Goal: Communication & Community: Participate in discussion

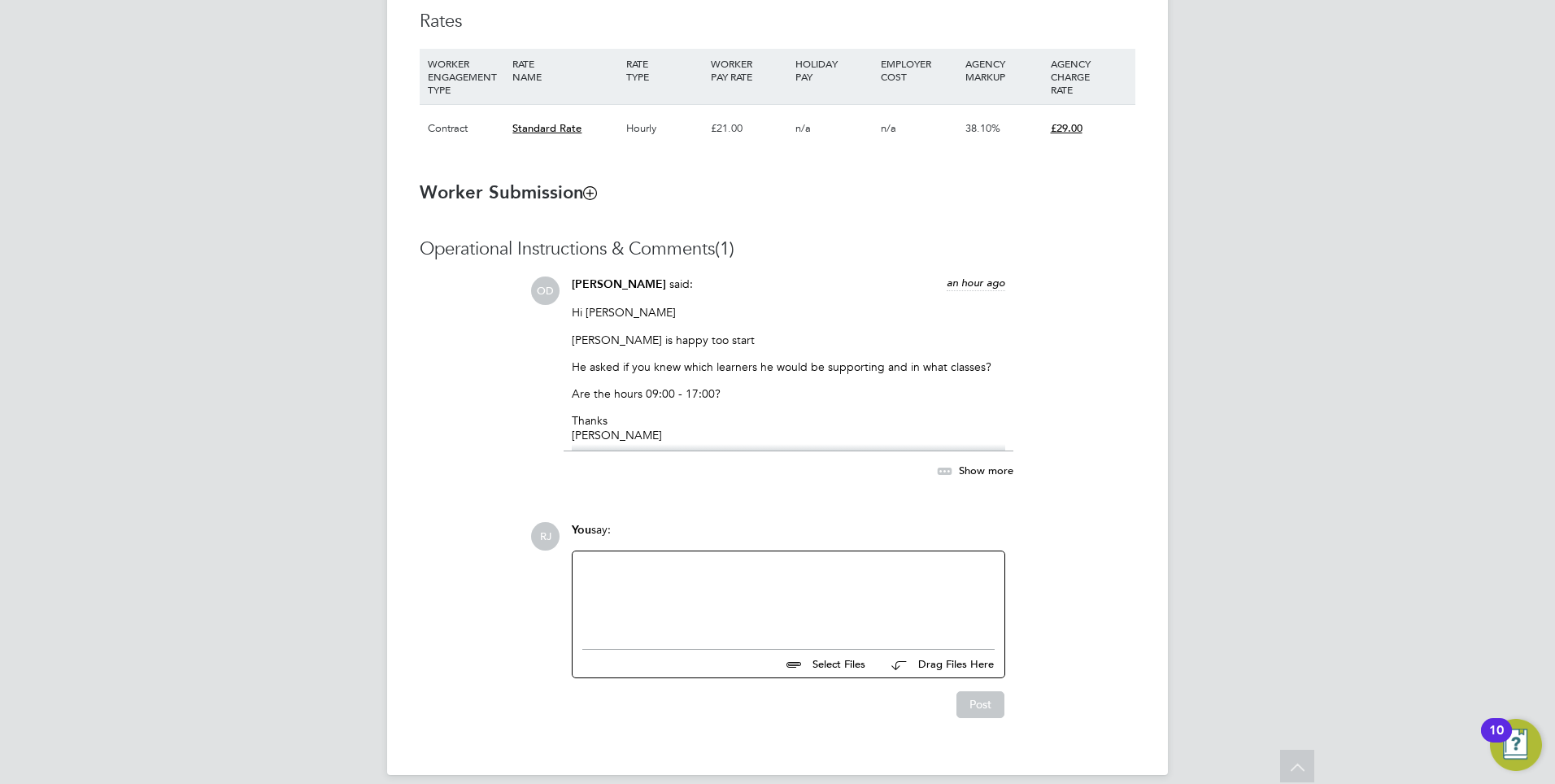
scroll to position [1185, 0]
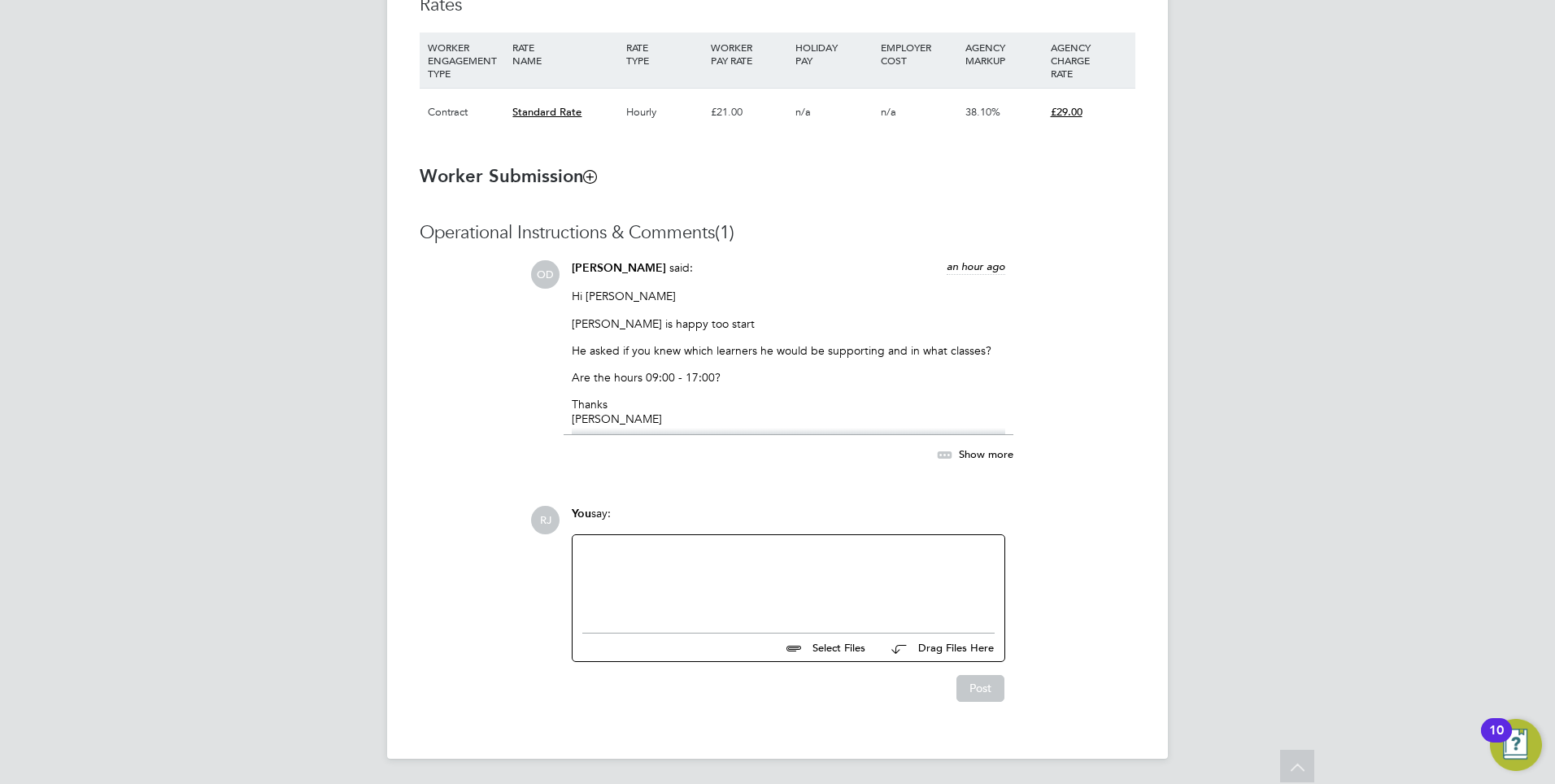
click at [618, 541] on div at bounding box center [788, 580] width 432 height 90
click at [729, 549] on div at bounding box center [788, 579] width 412 height 70
click at [724, 617] on div "Not yet. Does Marvin have a preferred curriculum" at bounding box center [788, 612] width 412 height 15
click at [841, 604] on div "Not yet. Does Marvin have preferred curriculum" at bounding box center [788, 612] width 412 height 15
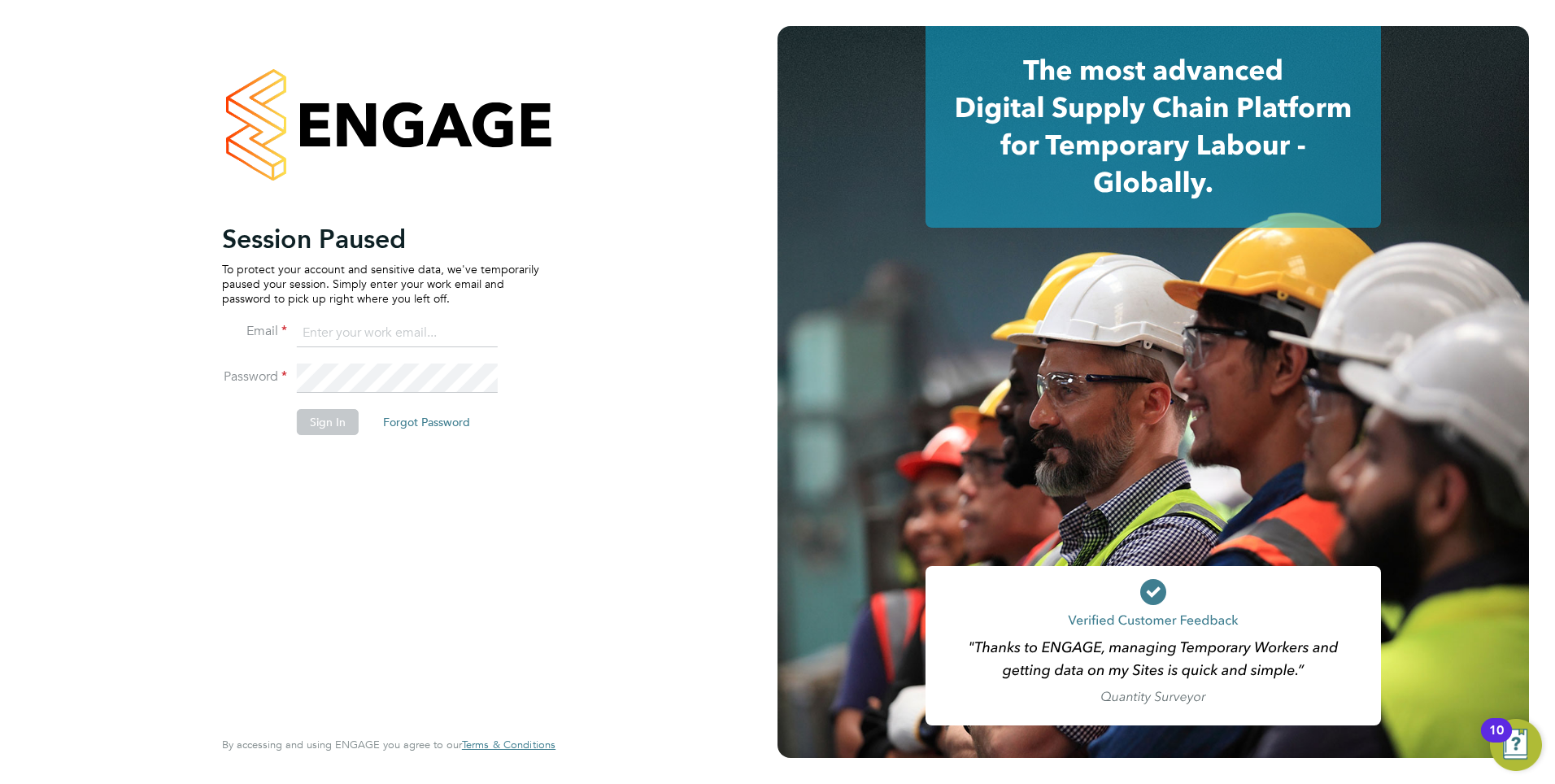
drag, startPoint x: 303, startPoint y: 322, endPoint x: 332, endPoint y: 335, distance: 31.8
click at [303, 322] on input at bounding box center [397, 333] width 201 height 29
type input "rachel.johnson@ncclondon.ac.uk"
click at [332, 414] on button "Sign In" at bounding box center [327, 422] width 62 height 26
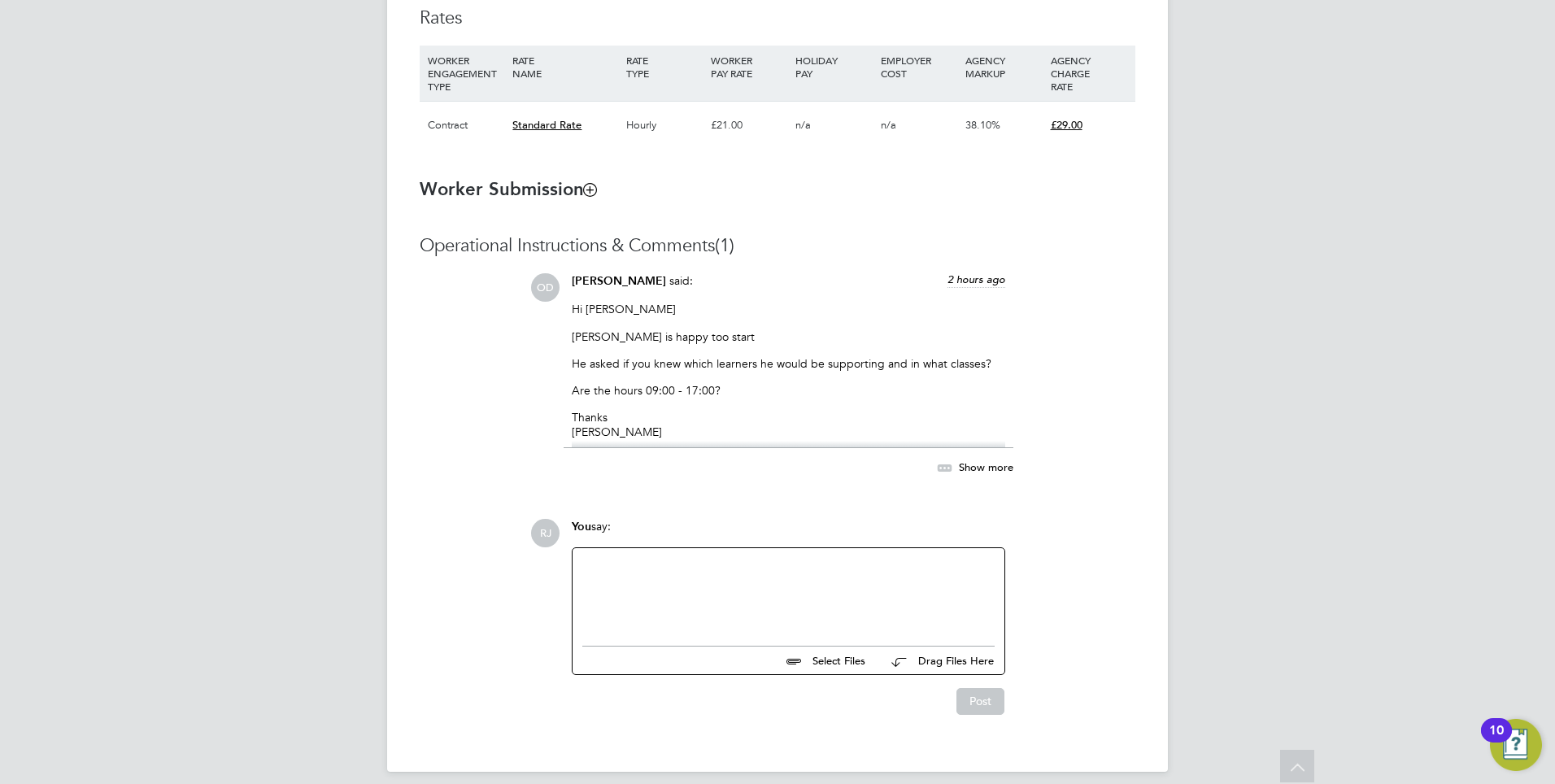
scroll to position [1185, 0]
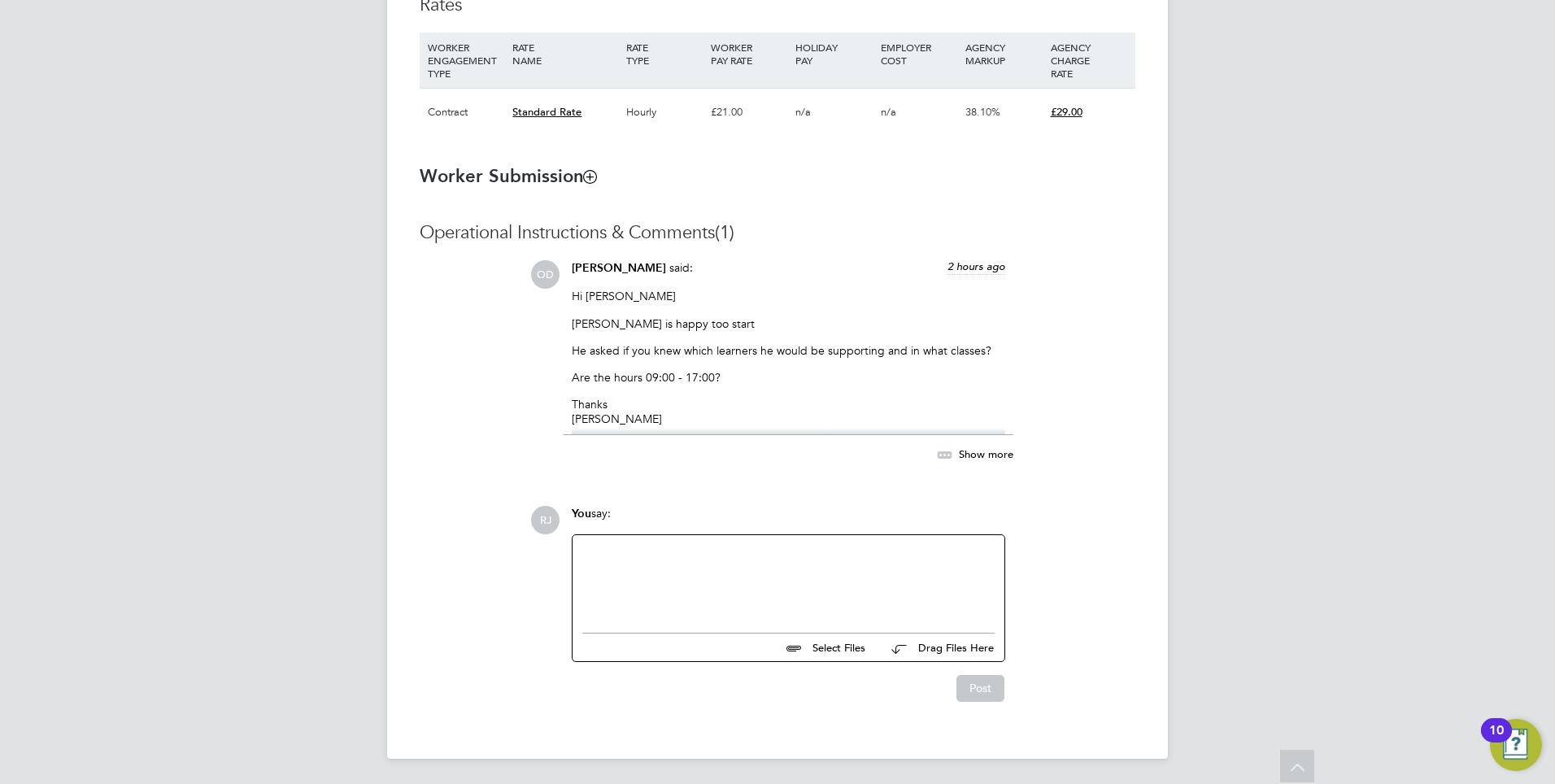
click at [667, 557] on div at bounding box center [788, 579] width 412 height 70
click at [729, 576] on div "8.45am till 4.45 would be better as classes start at 9am." at bounding box center [788, 583] width 412 height 15
click at [903, 572] on div "Does he have preferred curriculum areas?" at bounding box center [788, 568] width 412 height 15
click at [892, 575] on div "8.45am till 4.45 would be needed as classes start at 9am." at bounding box center [788, 583] width 412 height 15
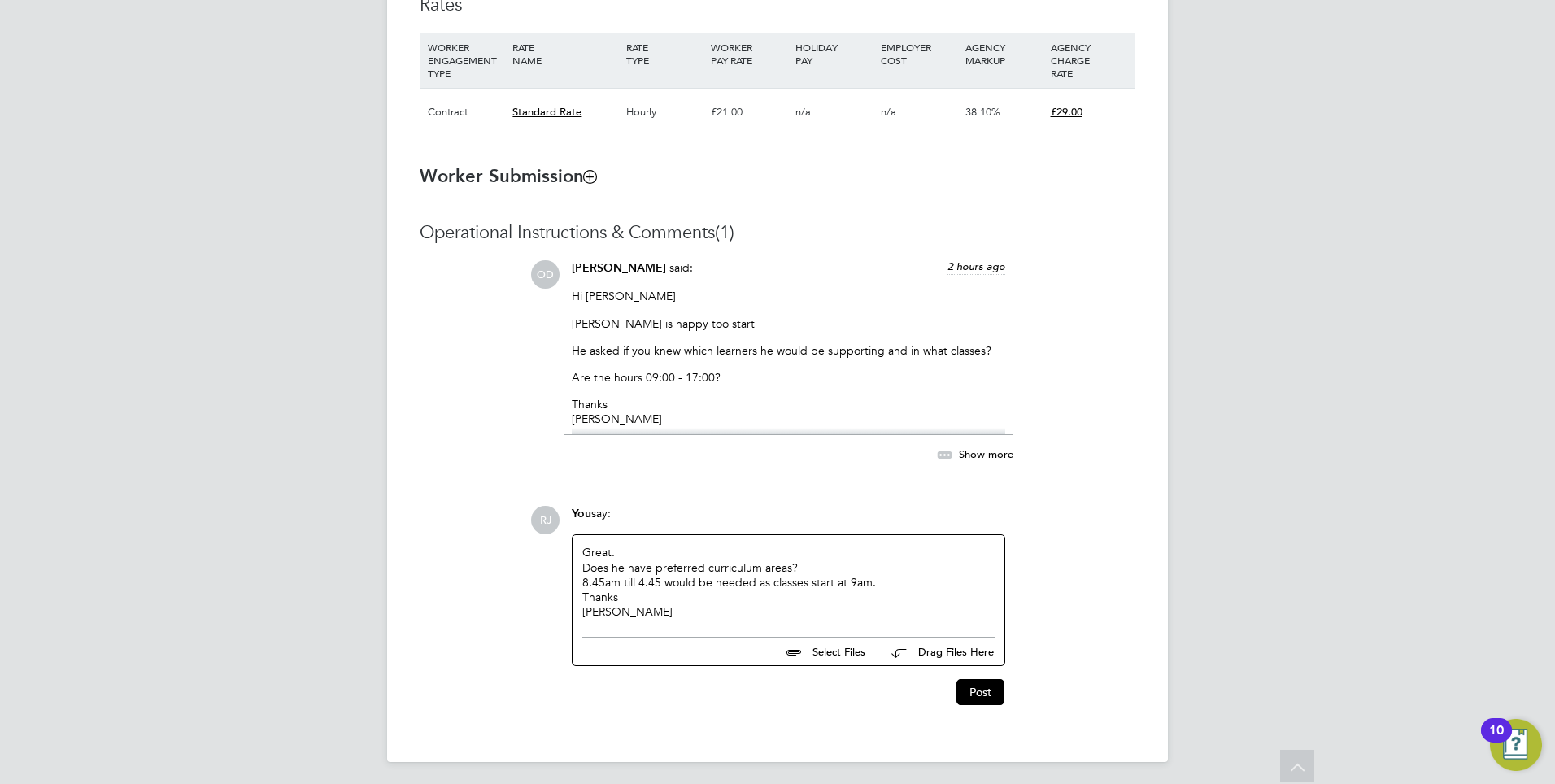
click at [658, 582] on div "8.45am till 4.45 would be needed as classes start at 9am." at bounding box center [788, 583] width 412 height 15
click at [977, 684] on button "Post" at bounding box center [981, 691] width 48 height 26
